Goal: Find specific page/section: Find specific page/section

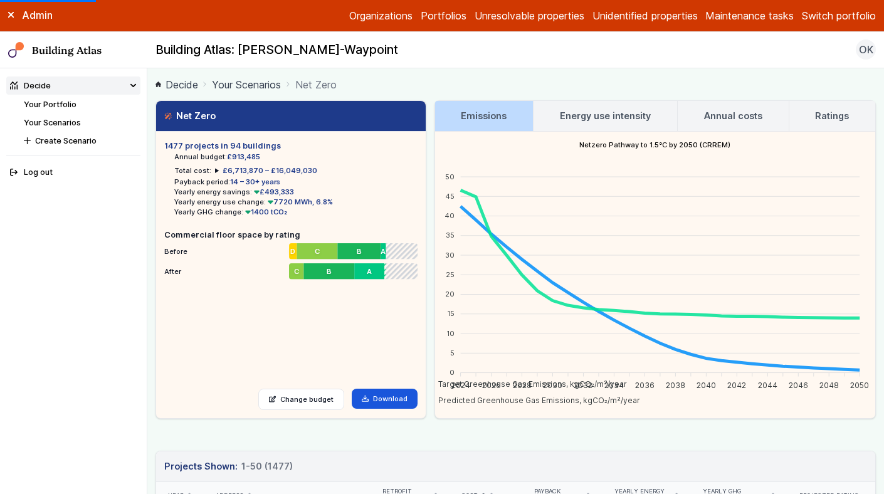
click at [825, 17] on button "Switch portfolio" at bounding box center [839, 15] width 74 height 15
click at [0, 0] on button "GP surgeries" at bounding box center [0, 0] width 0 height 0
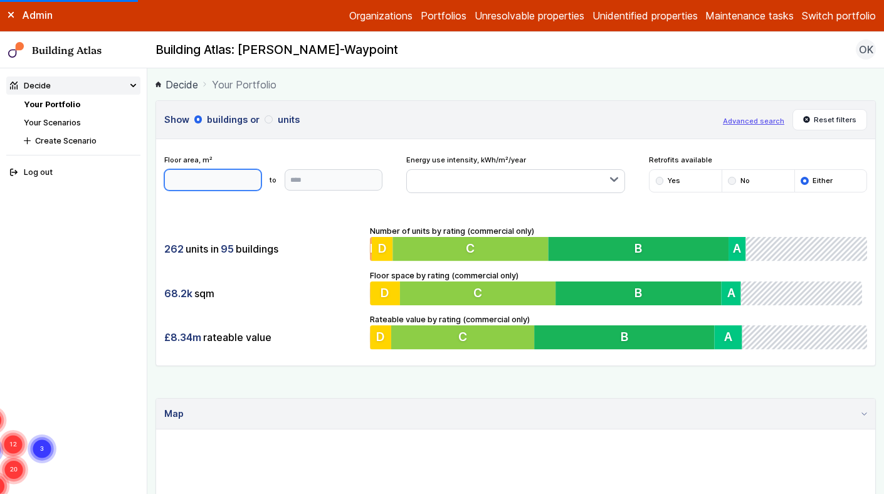
click at [220, 171] on input "number" at bounding box center [213, 179] width 98 height 21
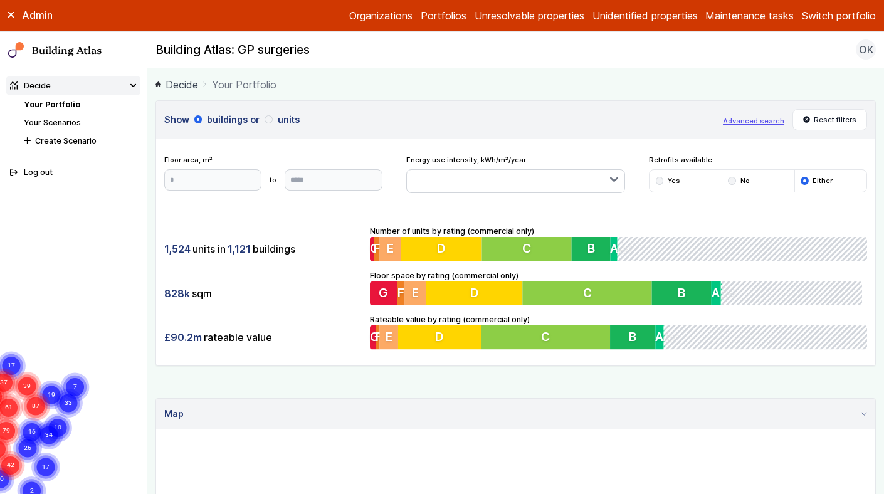
click at [199, 192] on div "Floor area, m² to Update" at bounding box center [273, 174] width 218 height 38
click at [199, 170] on input "number" at bounding box center [213, 179] width 98 height 21
type input "***"
click at [313, 183] on input "number" at bounding box center [334, 179] width 98 height 21
type input "***"
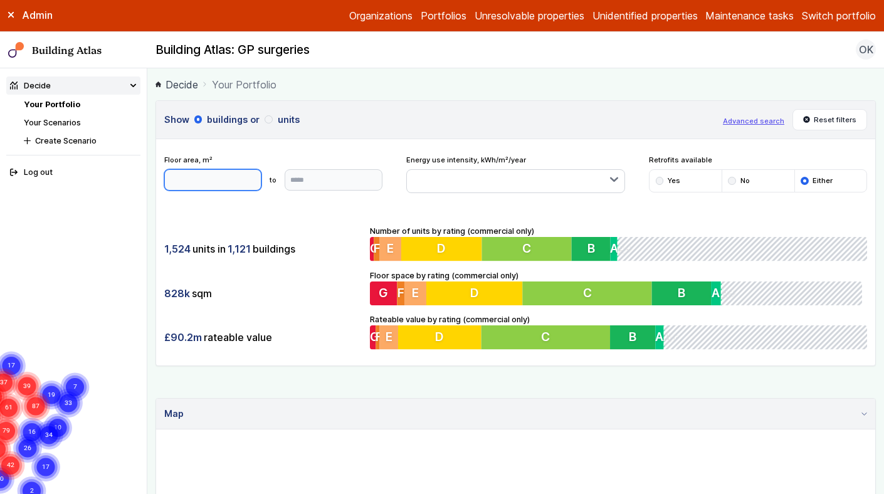
click at [210, 181] on input "***" at bounding box center [213, 179] width 98 height 21
type input "*"
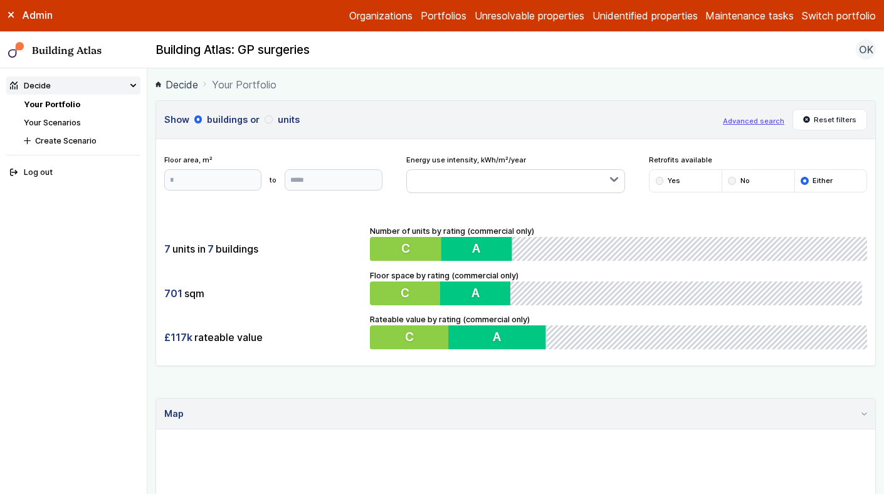
click at [334, 270] on div "7 units in 7 buildings 701 sqm £117k rateable value Number of units by rating (…" at bounding box center [515, 288] width 719 height 157
click at [376, 102] on header "Show buildings or units Advanced search Reset filters" at bounding box center [515, 120] width 719 height 38
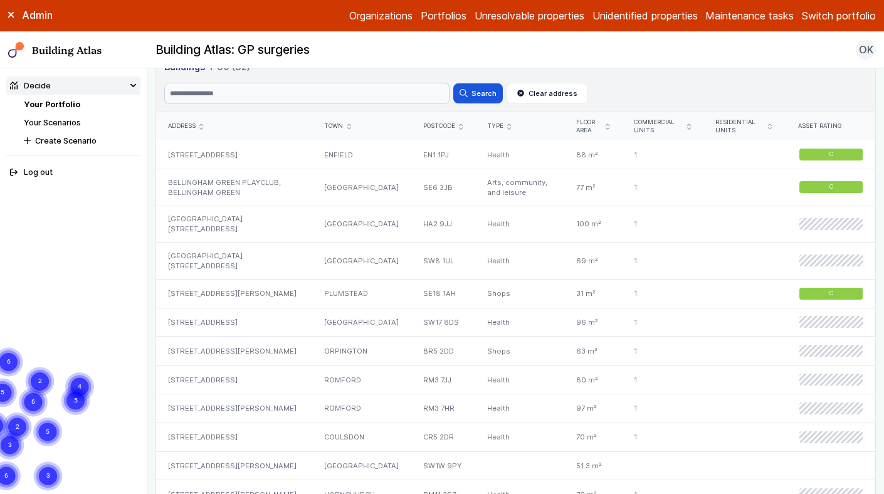
scroll to position [600, 0]
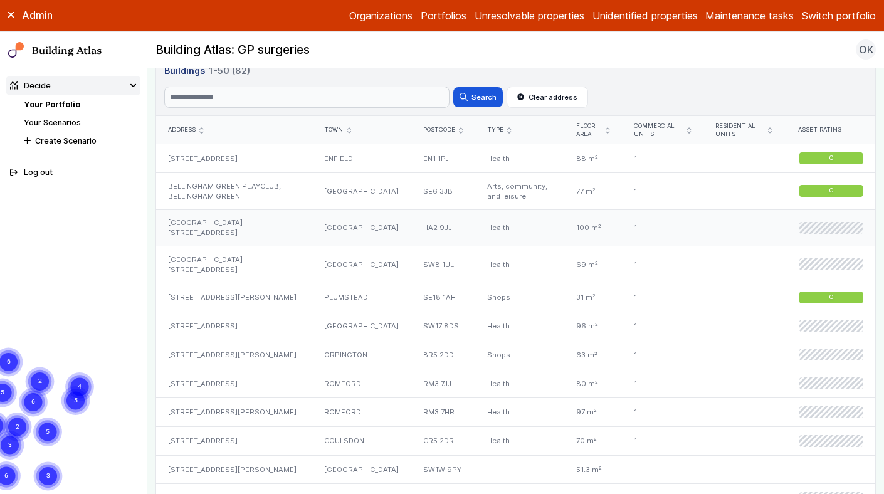
click at [266, 230] on div "[GEOGRAPHIC_DATA][STREET_ADDRESS]" at bounding box center [234, 228] width 156 height 37
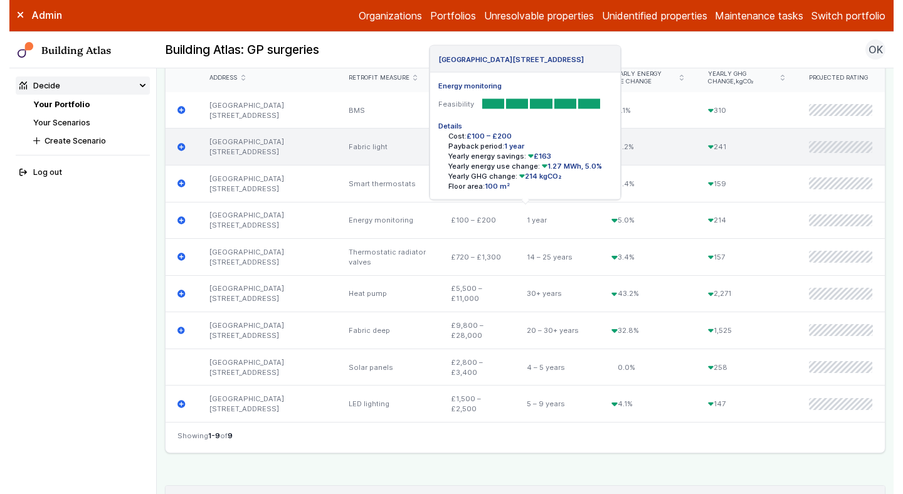
scroll to position [504, 0]
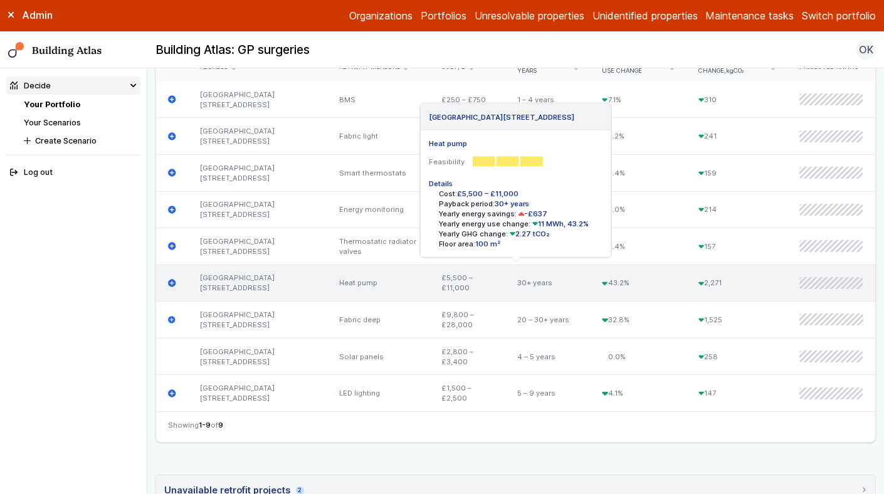
click at [276, 294] on div "[GEOGRAPHIC_DATA][STREET_ADDRESS]" at bounding box center [257, 283] width 139 height 37
click at [324, 283] on div "[GEOGRAPHIC_DATA][STREET_ADDRESS]" at bounding box center [257, 283] width 139 height 37
click at [353, 283] on div "Heat pump" at bounding box center [378, 283] width 103 height 37
click at [215, 282] on div "[GEOGRAPHIC_DATA][STREET_ADDRESS]" at bounding box center [257, 283] width 139 height 37
